Goal: Information Seeking & Learning: Check status

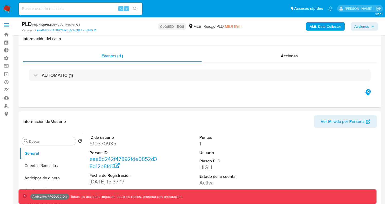
select select "10"
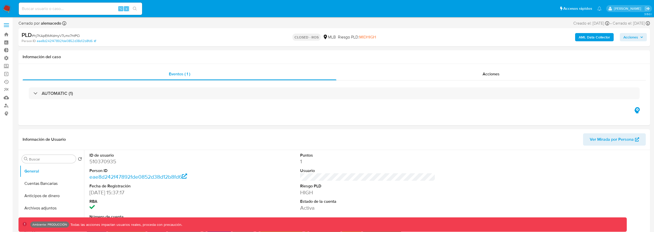
click at [86, 10] on input at bounding box center [80, 8] width 123 height 7
type input "kevinpal"
select select "10"
type input "kevinpalacios49"
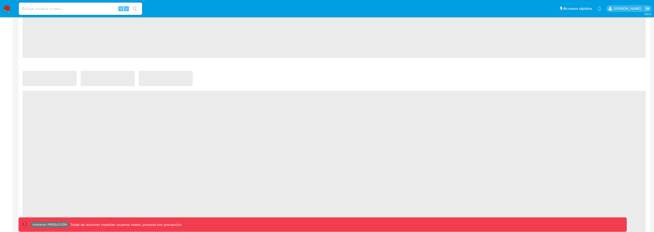
scroll to position [297, 0]
select select "10"
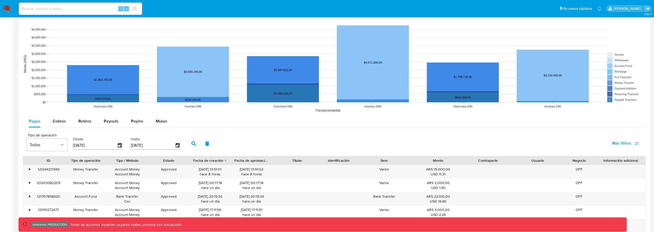
scroll to position [393, 0]
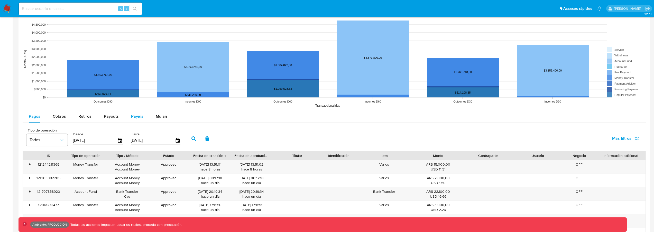
click at [143, 119] on button "Payins" at bounding box center [137, 116] width 25 height 12
select select "10"
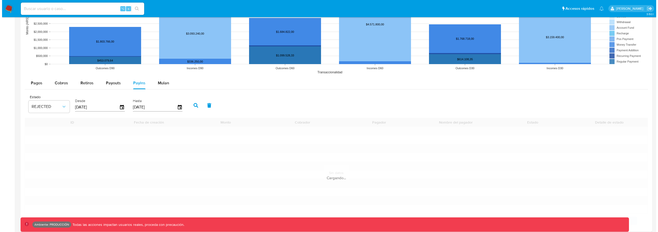
scroll to position [472, 0]
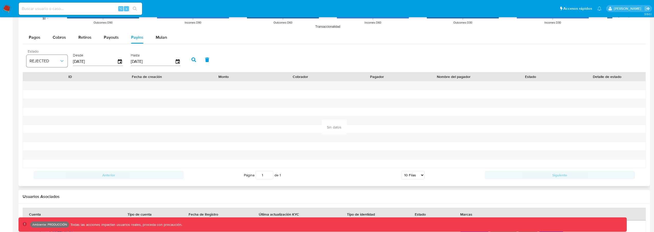
click at [60, 62] on icon "button" at bounding box center [61, 61] width 5 height 5
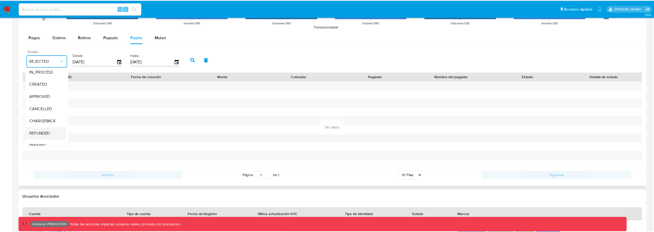
scroll to position [38, 0]
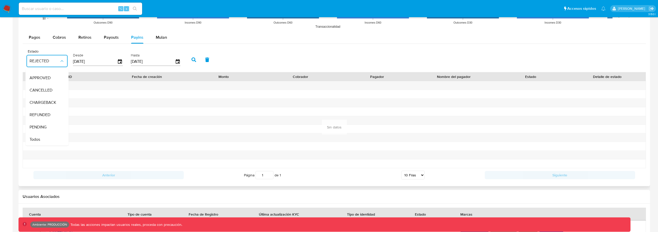
drag, startPoint x: 42, startPoint y: 133, endPoint x: 54, endPoint y: 125, distance: 14.5
click at [42, 134] on div "Todos" at bounding box center [45, 140] width 30 height 12
click at [189, 58] on button "button" at bounding box center [193, 60] width 13 height 12
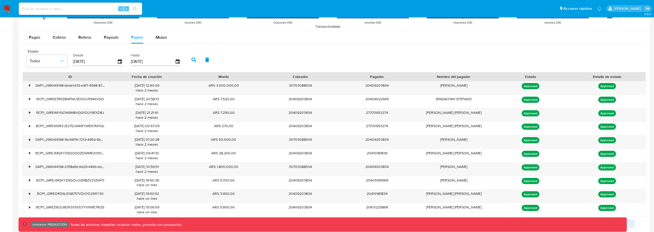
click at [189, 61] on button "button" at bounding box center [193, 60] width 13 height 12
click at [30, 87] on div "•" at bounding box center [29, 85] width 1 height 5
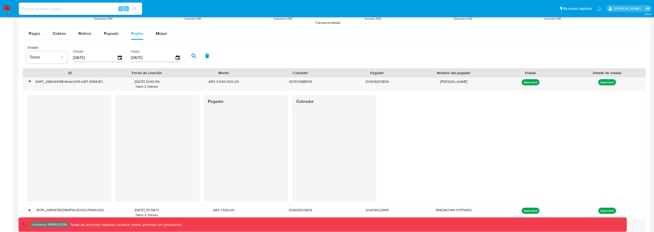
scroll to position [477, 0]
click at [424, 84] on div "[PERSON_NAME]" at bounding box center [453, 82] width 77 height 13
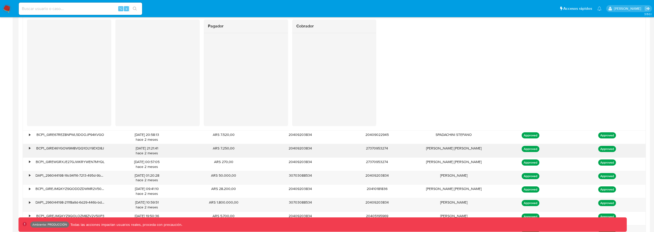
scroll to position [553, 0]
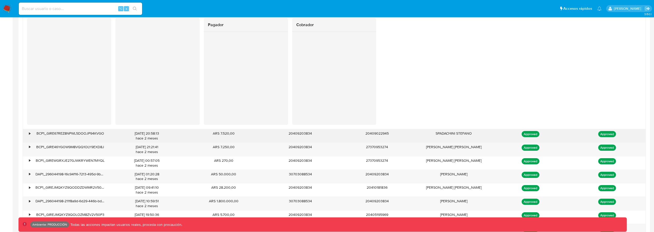
click at [29, 133] on div "•" at bounding box center [29, 133] width 1 height 5
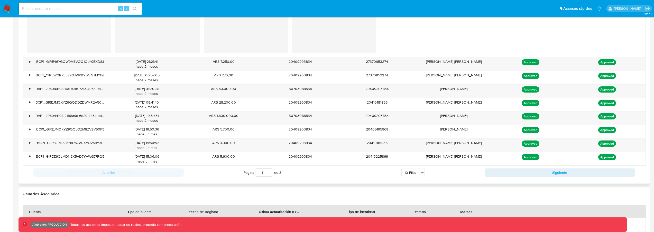
scroll to position [735, 0]
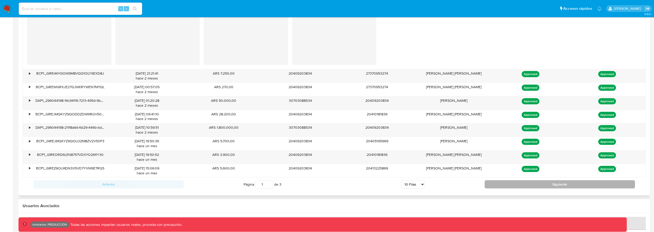
click at [534, 184] on button "Siguiente" at bounding box center [559, 185] width 150 height 8
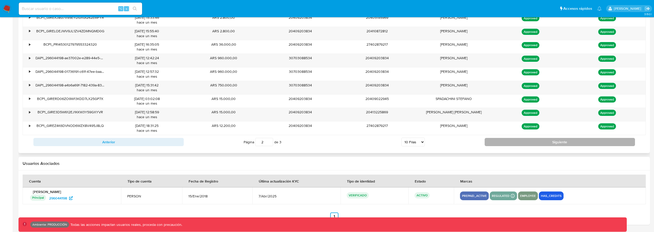
click at [529, 142] on button "Siguiente" at bounding box center [559, 142] width 150 height 8
type input "3"
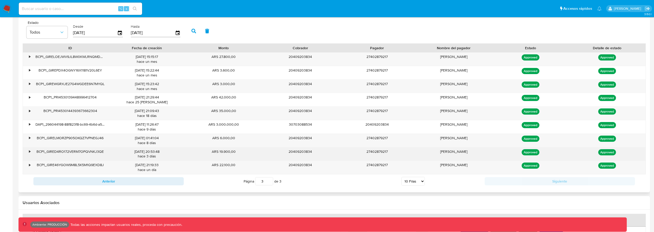
scroll to position [496, 0]
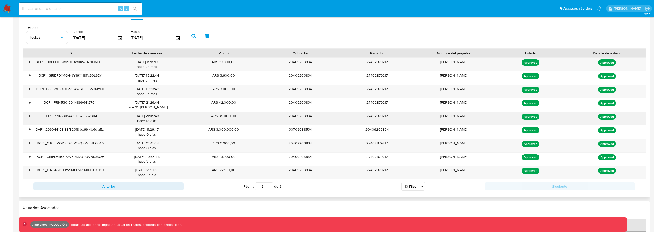
click at [30, 116] on div "•" at bounding box center [29, 116] width 1 height 5
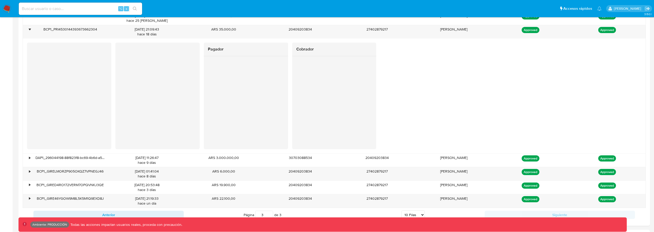
scroll to position [599, 0]
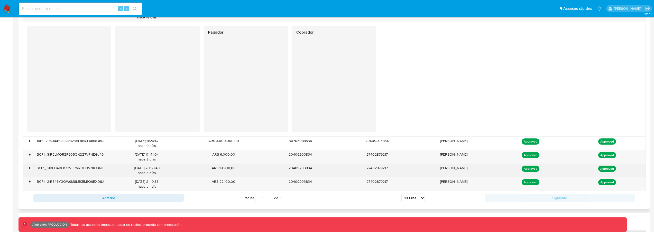
click at [28, 167] on div "•" at bounding box center [27, 170] width 9 height 13
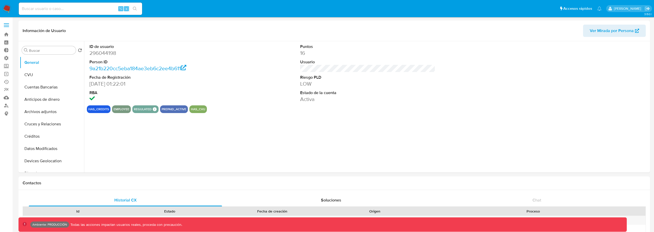
scroll to position [568, 0]
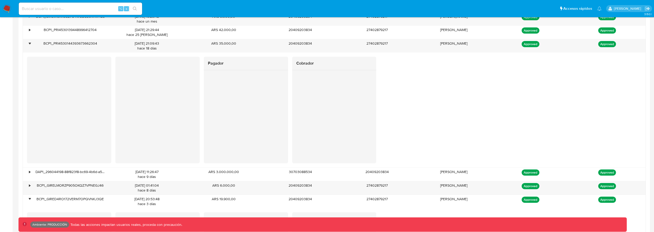
click at [207, 120] on div at bounding box center [246, 116] width 84 height 93
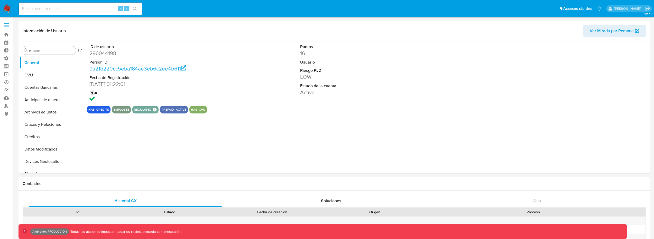
select select "10"
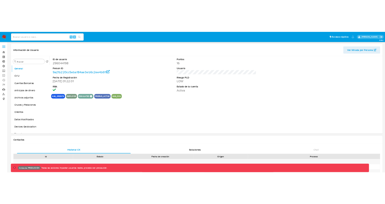
scroll to position [568, 0]
